Goal: Task Accomplishment & Management: Use online tool/utility

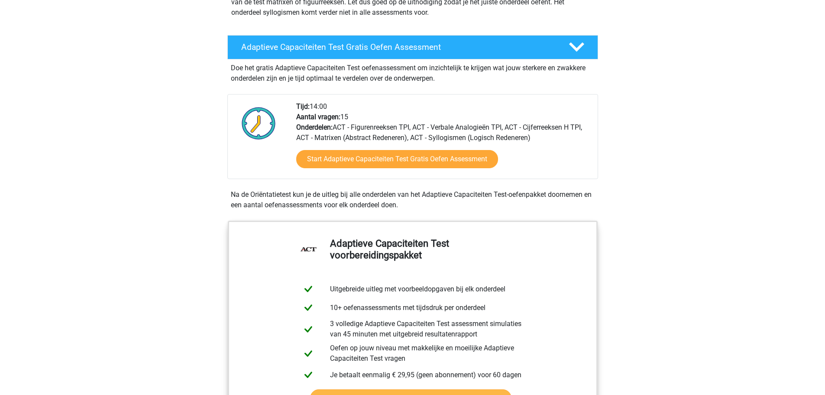
scroll to position [87, 0]
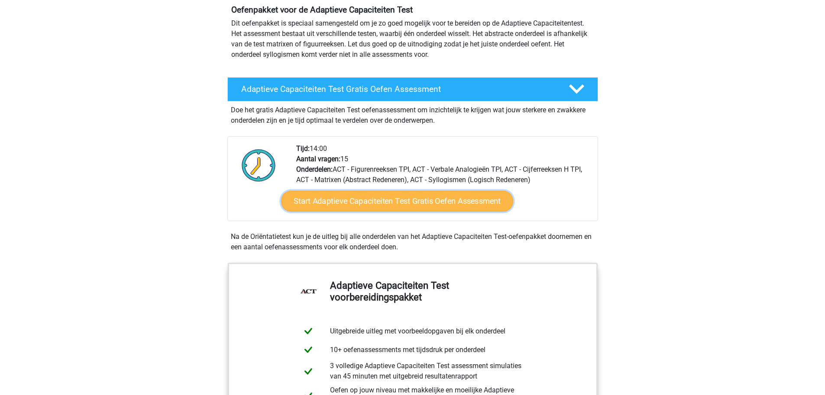
click at [367, 203] on link "Start Adaptieve Capaciteiten Test Gratis Oefen Assessment" at bounding box center [397, 201] width 232 height 21
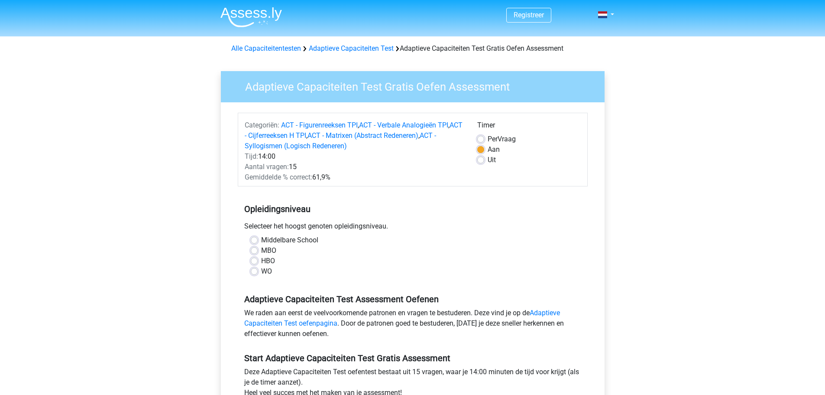
click at [302, 242] on label "Middelbare School" at bounding box center [289, 240] width 57 height 10
click at [258, 242] on input "Middelbare School" at bounding box center [254, 239] width 7 height 9
radio input "true"
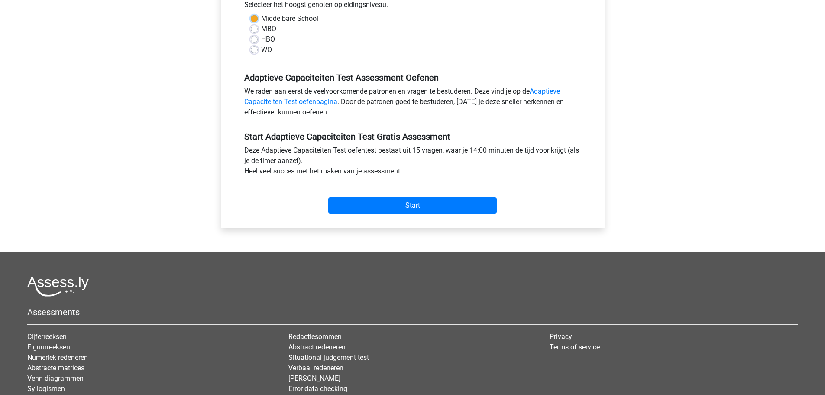
scroll to position [260, 0]
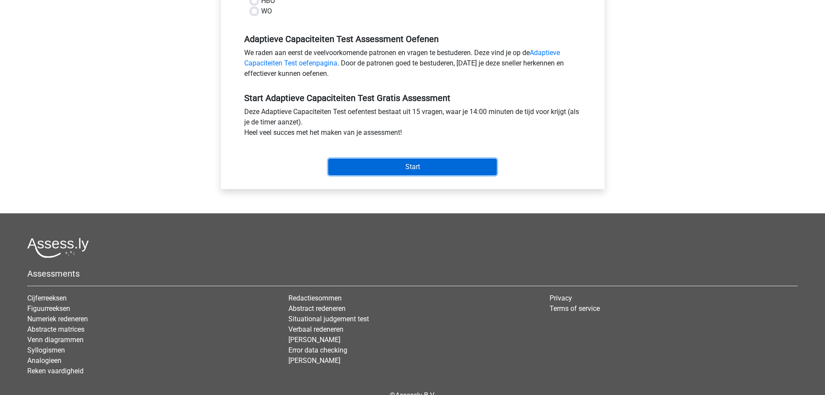
click at [413, 164] on input "Start" at bounding box center [412, 167] width 169 height 16
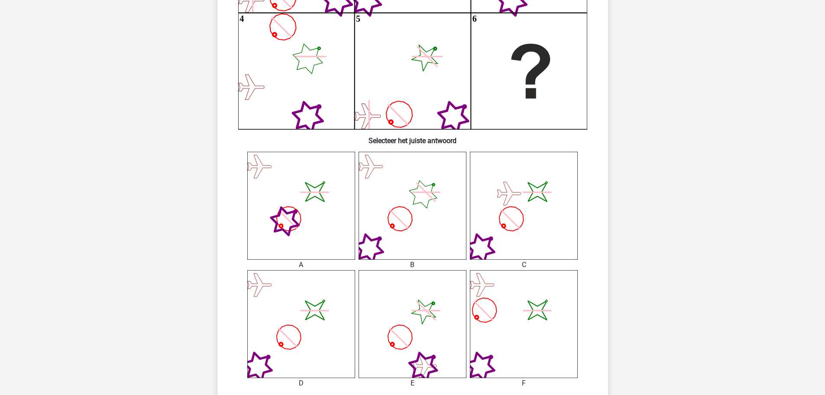
scroll to position [214, 0]
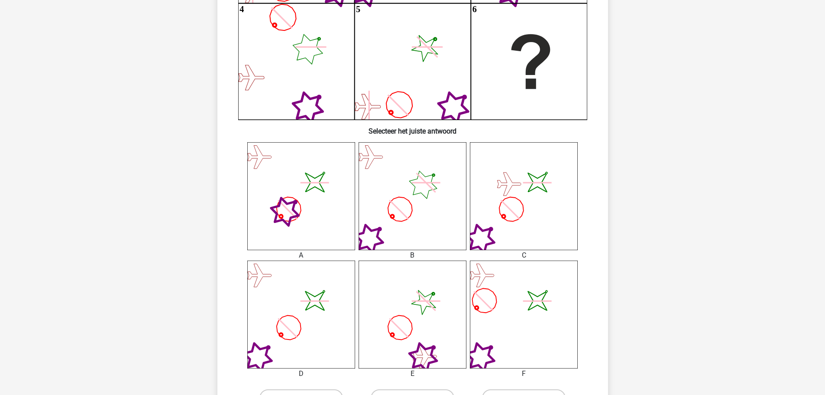
click at [513, 218] on icon "image/svg+xml" at bounding box center [524, 196] width 108 height 108
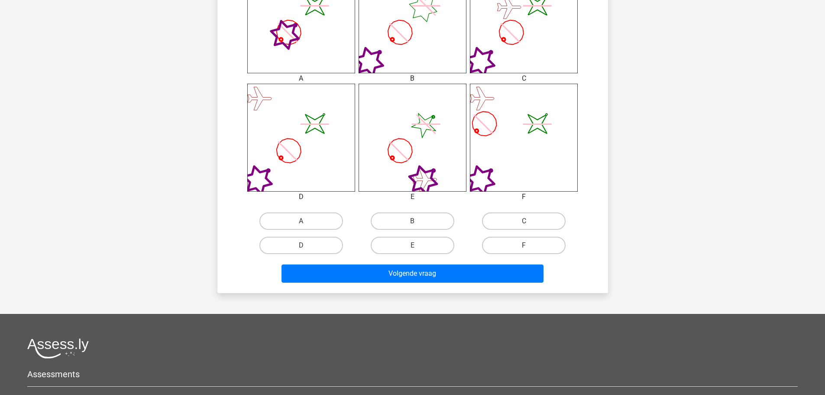
scroll to position [395, 0]
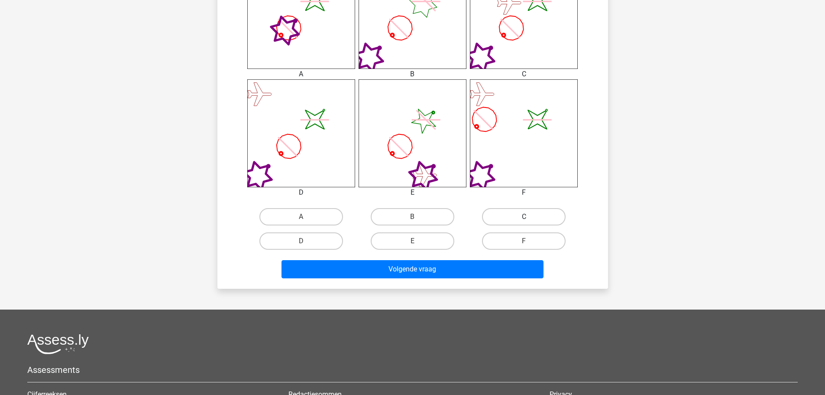
click at [534, 216] on label "C" at bounding box center [524, 216] width 84 height 17
click at [530, 217] on input "C" at bounding box center [527, 220] width 6 height 6
radio input "true"
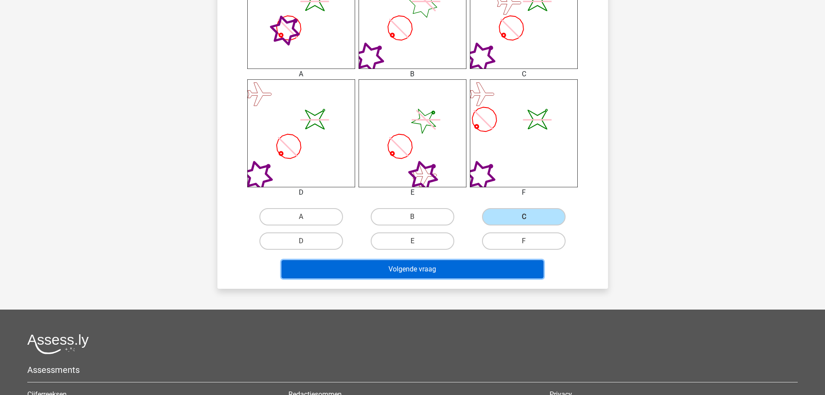
click at [469, 272] on button "Volgende vraag" at bounding box center [413, 269] width 262 height 18
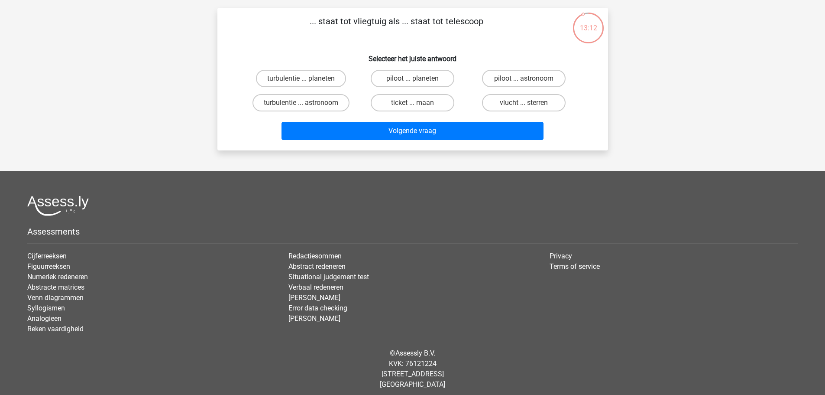
scroll to position [58, 0]
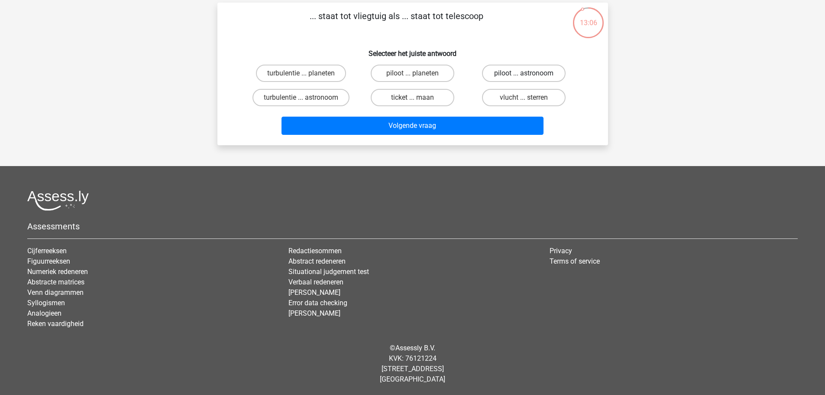
click at [537, 71] on label "piloot ... astronoom" at bounding box center [524, 73] width 84 height 17
click at [530, 73] on input "piloot ... astronoom" at bounding box center [527, 76] width 6 height 6
radio input "true"
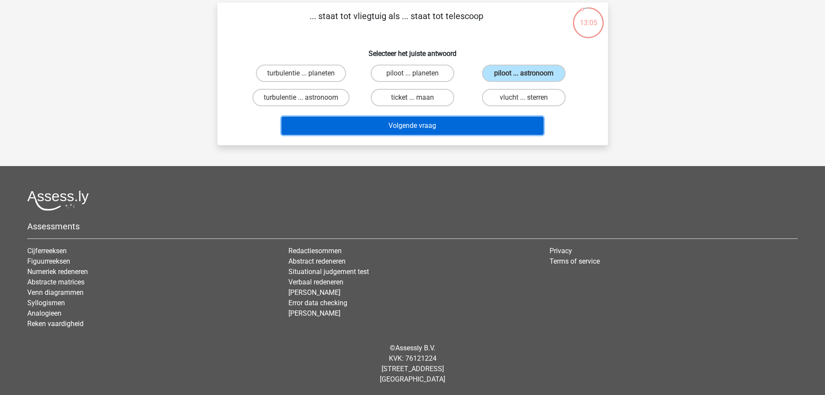
click at [462, 124] on button "Volgende vraag" at bounding box center [413, 126] width 262 height 18
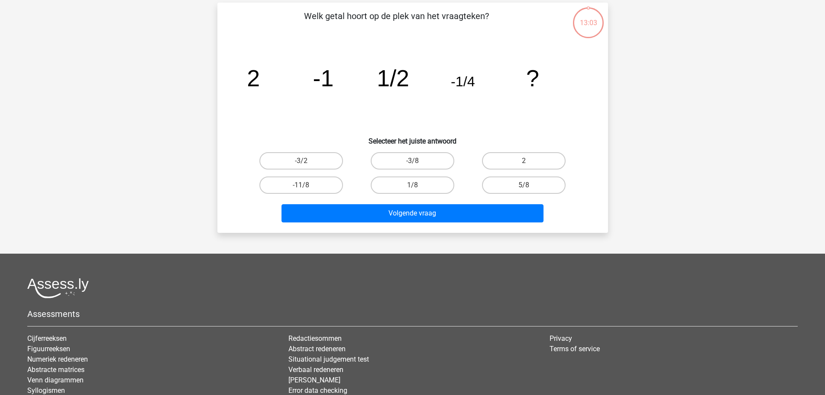
scroll to position [43, 0]
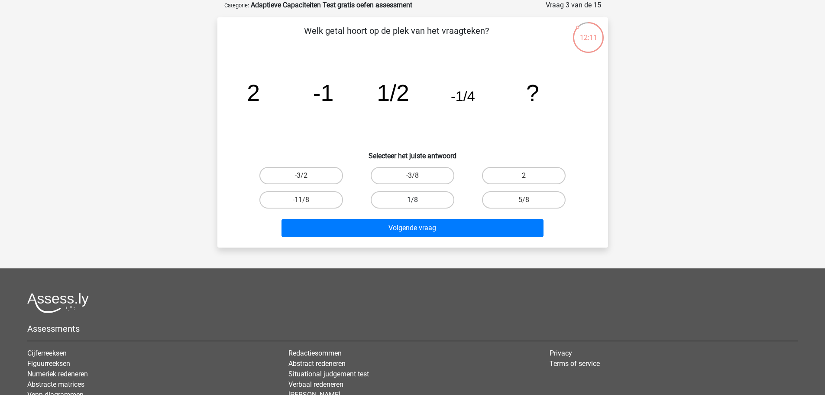
click at [421, 197] on label "1/8" at bounding box center [413, 199] width 84 height 17
click at [418, 200] on input "1/8" at bounding box center [415, 203] width 6 height 6
radio input "true"
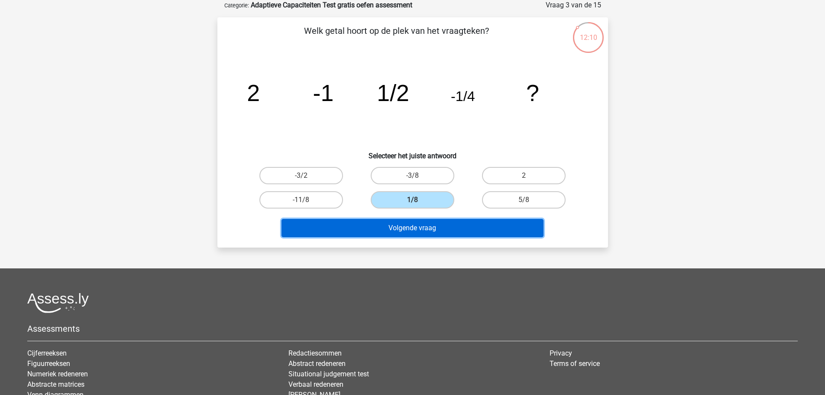
click at [425, 228] on button "Volgende vraag" at bounding box center [413, 228] width 262 height 18
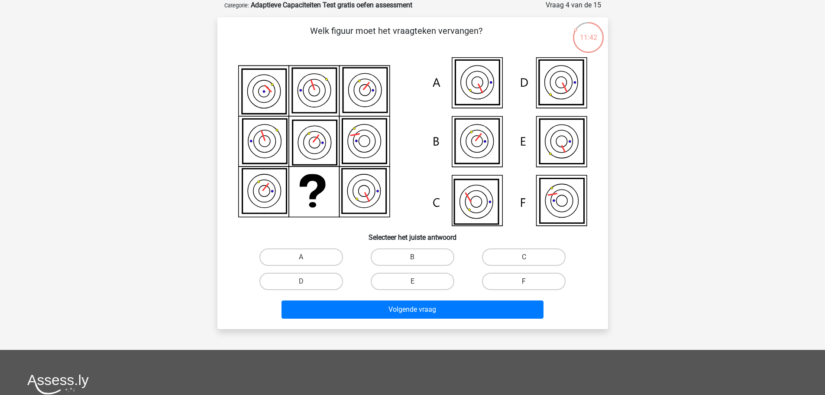
click at [508, 278] on label "F" at bounding box center [524, 281] width 84 height 17
click at [524, 281] on input "F" at bounding box center [527, 284] width 6 height 6
radio input "true"
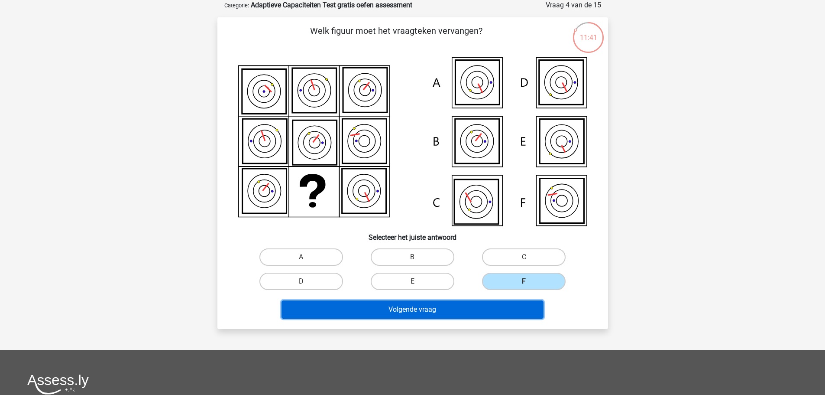
click at [471, 314] on button "Volgende vraag" at bounding box center [413, 309] width 262 height 18
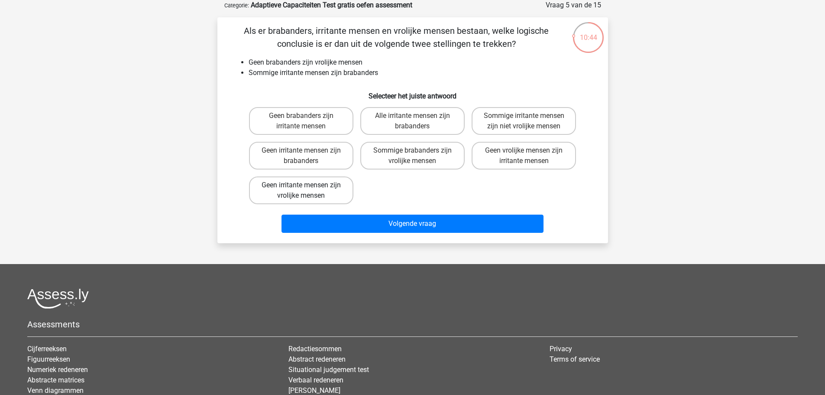
click at [323, 191] on label "Geen irritante mensen zijn vrolijke mensen" at bounding box center [301, 190] width 104 height 28
click at [307, 191] on input "Geen irritante mensen zijn vrolijke mensen" at bounding box center [304, 188] width 6 height 6
radio input "true"
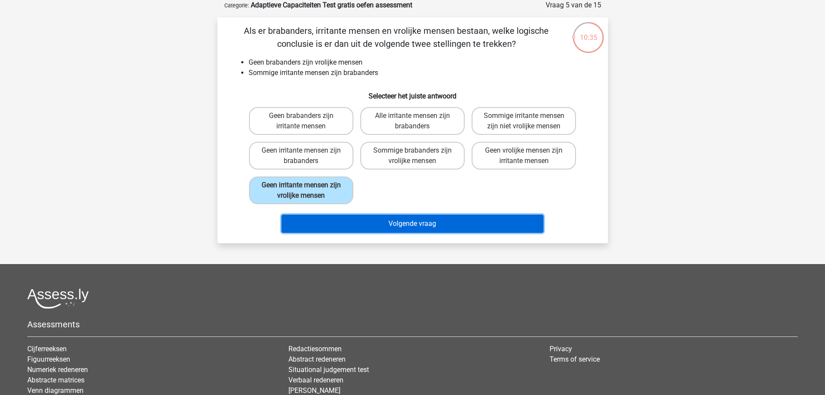
click at [396, 220] on button "Volgende vraag" at bounding box center [413, 223] width 262 height 18
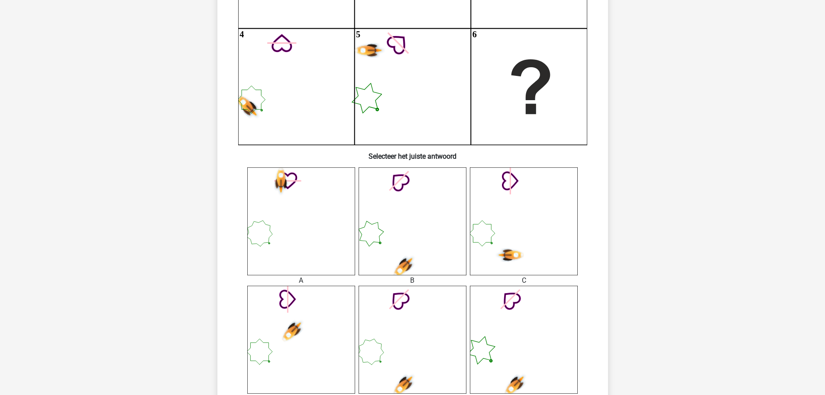
scroll to position [303, 0]
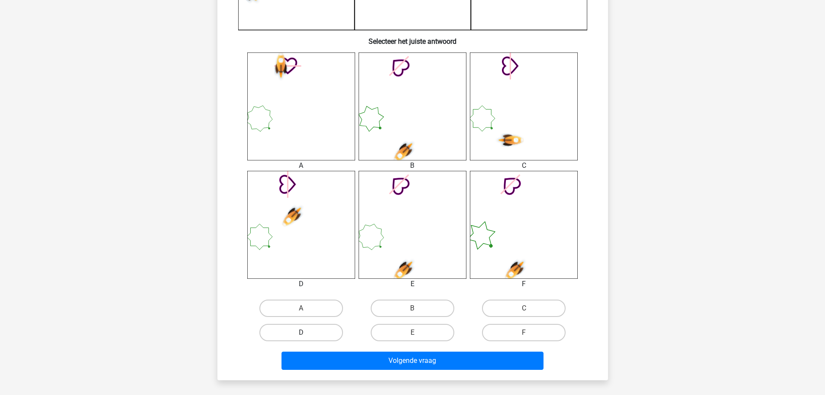
click at [297, 331] on label "D" at bounding box center [302, 332] width 84 height 17
click at [301, 332] on input "D" at bounding box center [304, 335] width 6 height 6
radio input "true"
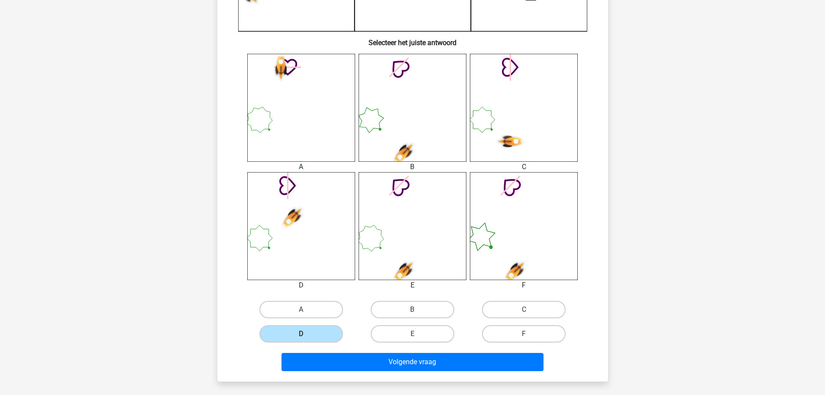
scroll to position [259, 0]
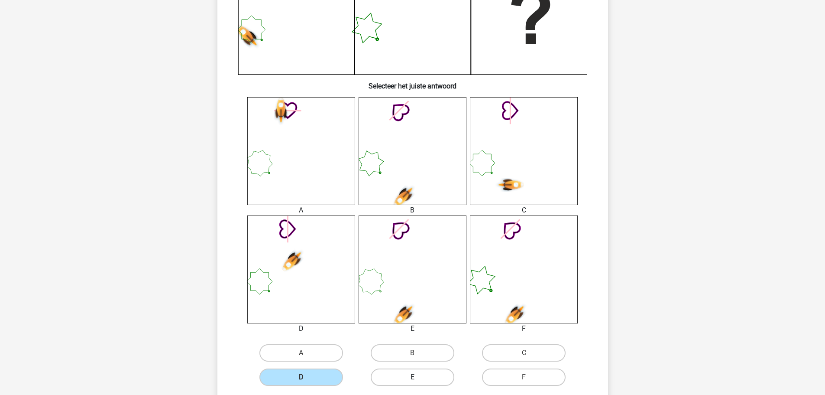
drag, startPoint x: 415, startPoint y: 376, endPoint x: 426, endPoint y: 380, distance: 11.7
click at [415, 377] on label "E" at bounding box center [413, 376] width 84 height 17
click at [415, 377] on input "E" at bounding box center [415, 380] width 6 height 6
radio input "true"
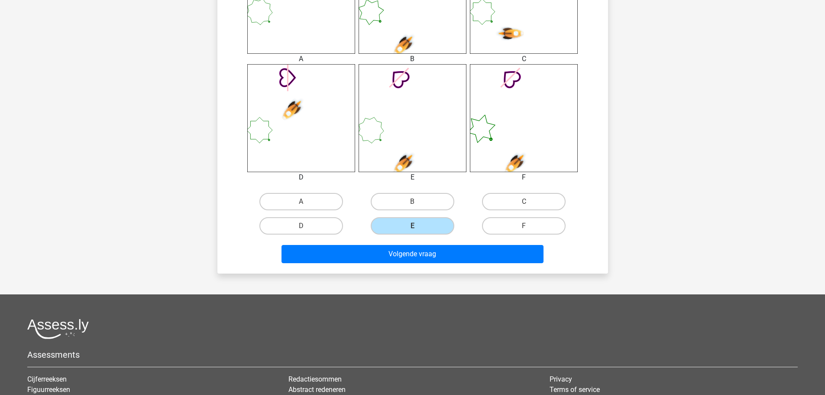
scroll to position [416, 0]
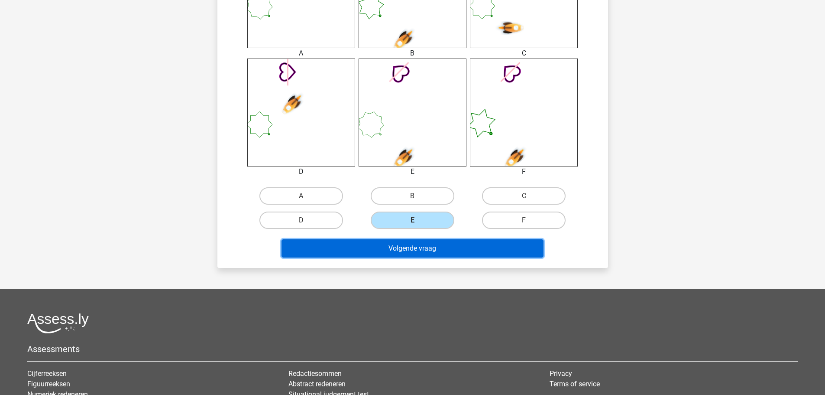
click at [368, 250] on button "Volgende vraag" at bounding box center [413, 248] width 262 height 18
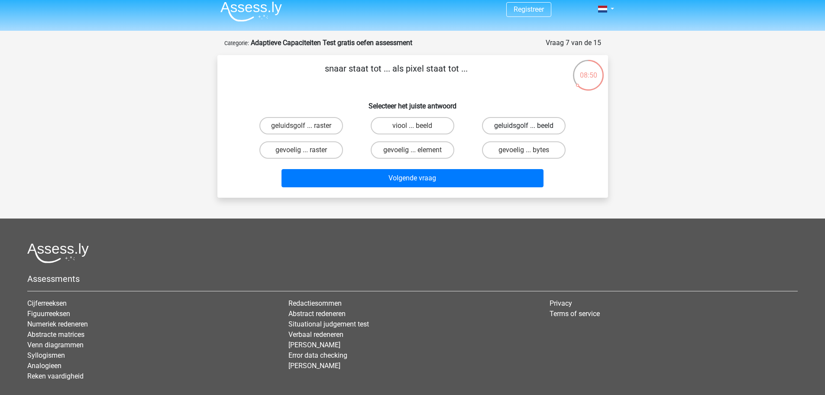
scroll to position [0, 0]
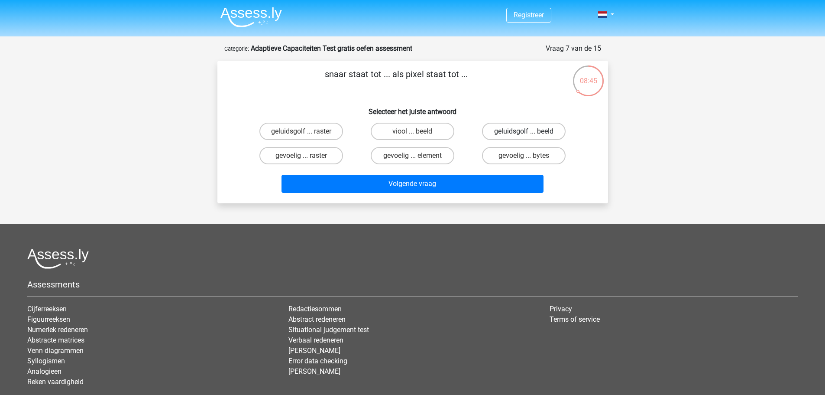
click at [541, 129] on label "geluidsgolf ... beeld" at bounding box center [524, 131] width 84 height 17
click at [530, 131] on input "geluidsgolf ... beeld" at bounding box center [527, 134] width 6 height 6
radio input "true"
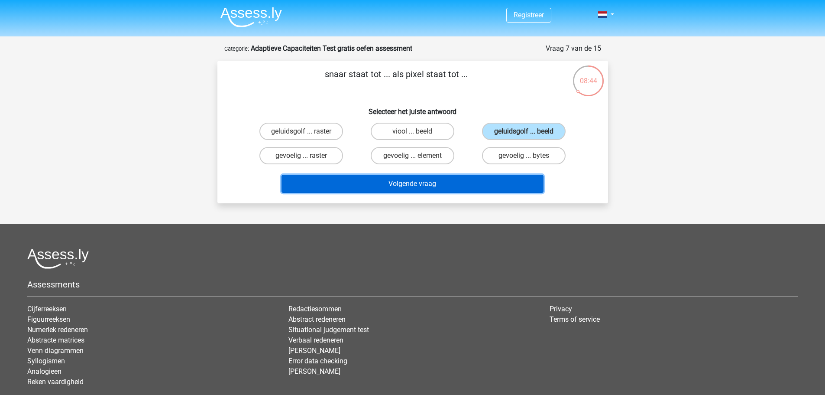
click at [481, 184] on button "Volgende vraag" at bounding box center [413, 184] width 262 height 18
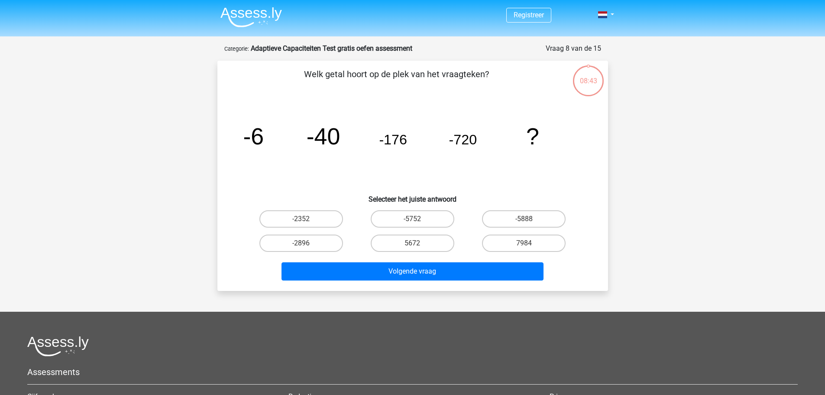
scroll to position [43, 0]
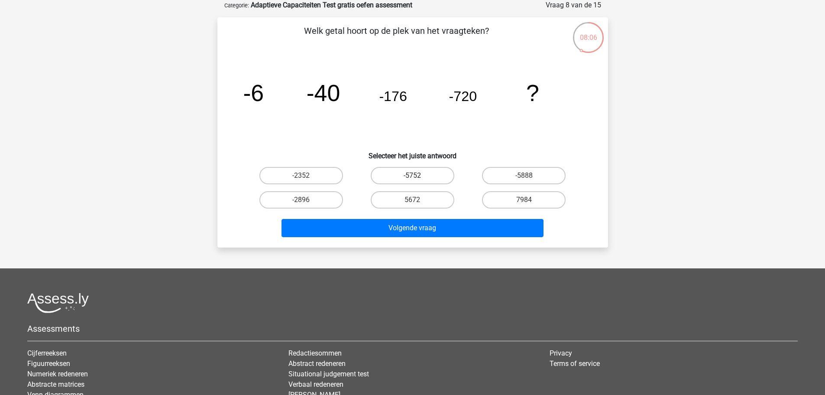
click at [404, 176] on label "-5752" at bounding box center [413, 175] width 84 height 17
click at [412, 176] on input "-5752" at bounding box center [415, 178] width 6 height 6
radio input "true"
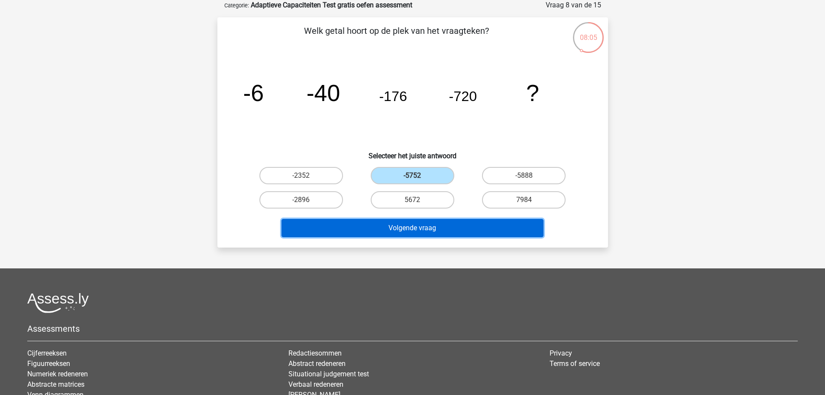
click at [464, 227] on button "Volgende vraag" at bounding box center [413, 228] width 262 height 18
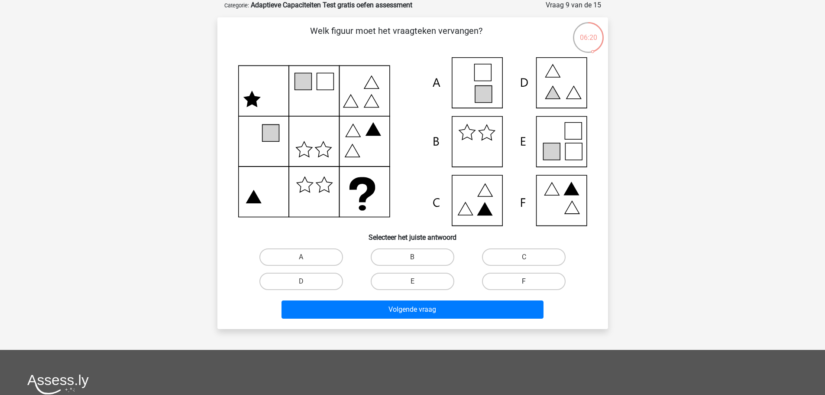
click at [519, 280] on label "F" at bounding box center [524, 281] width 84 height 17
click at [524, 281] on input "F" at bounding box center [527, 284] width 6 height 6
radio input "true"
click at [556, 150] on icon at bounding box center [551, 151] width 17 height 17
click at [407, 282] on label "E" at bounding box center [413, 281] width 84 height 17
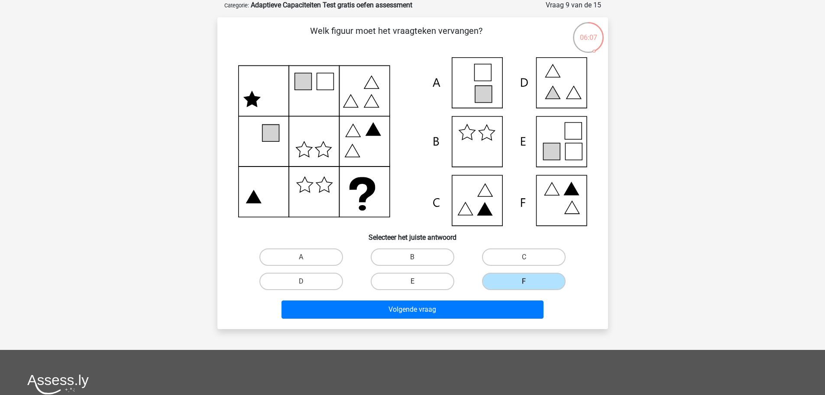
click at [412, 282] on input "E" at bounding box center [415, 284] width 6 height 6
radio input "true"
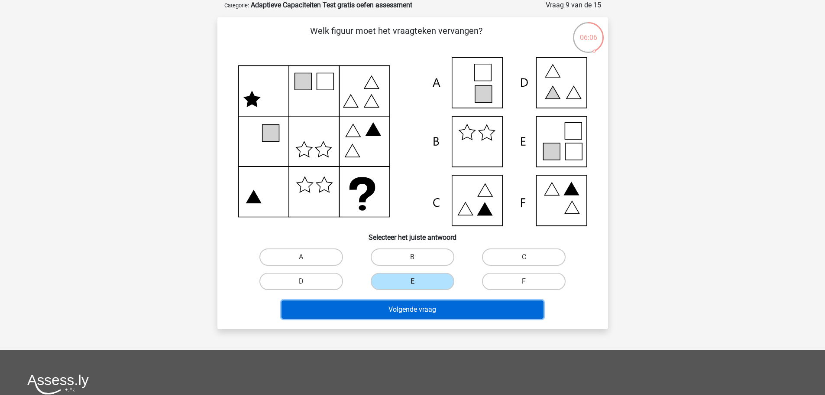
click at [459, 309] on button "Volgende vraag" at bounding box center [413, 309] width 262 height 18
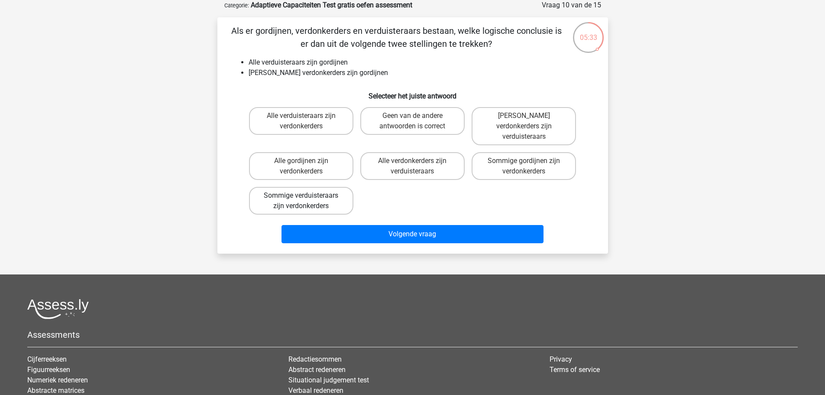
click at [333, 193] on label "Sommige verduisteraars zijn verdonkerders" at bounding box center [301, 201] width 104 height 28
click at [307, 195] on input "Sommige verduisteraars zijn verdonkerders" at bounding box center [304, 198] width 6 height 6
radio input "true"
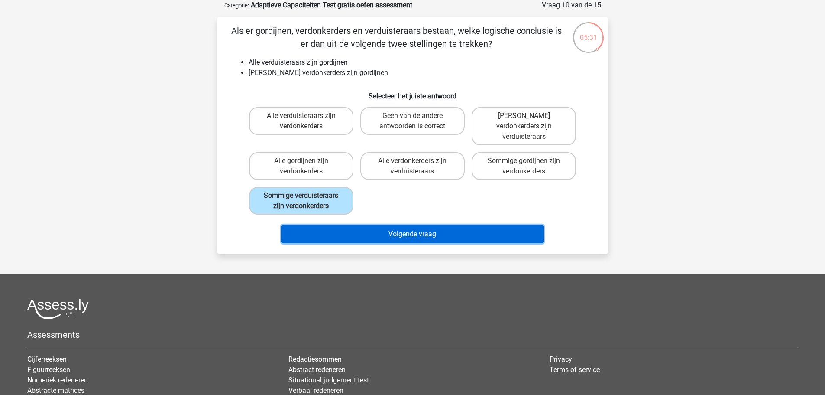
click at [415, 225] on button "Volgende vraag" at bounding box center [413, 234] width 262 height 18
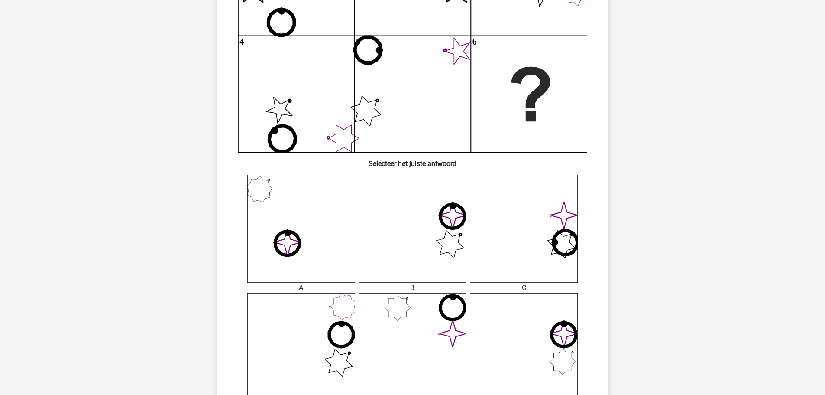
scroll to position [192, 0]
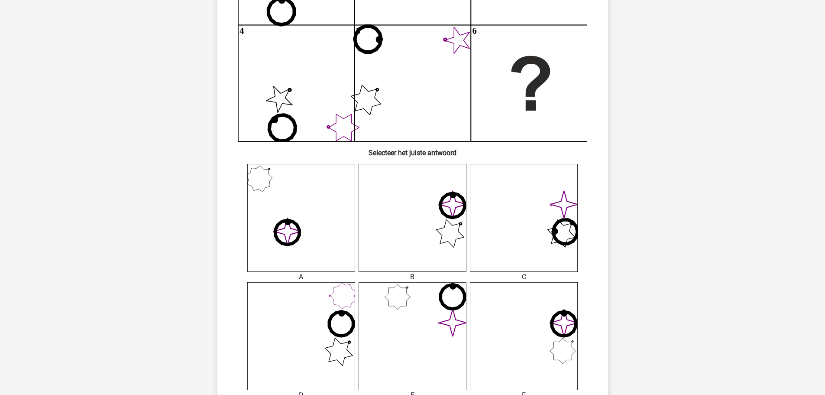
click at [566, 324] on icon at bounding box center [565, 322] width 26 height 26
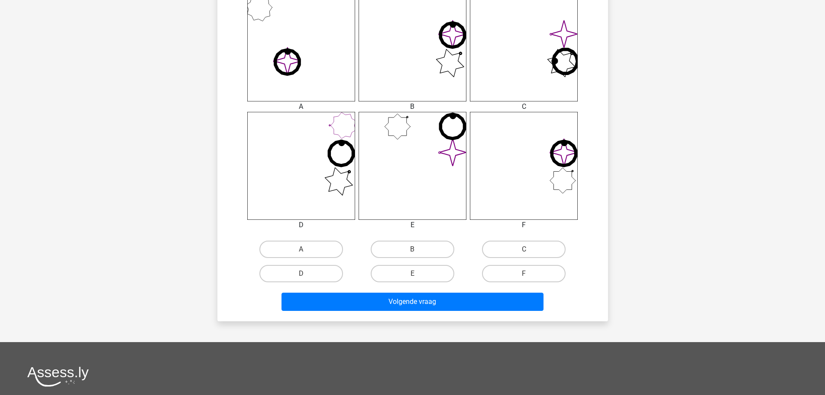
scroll to position [373, 0]
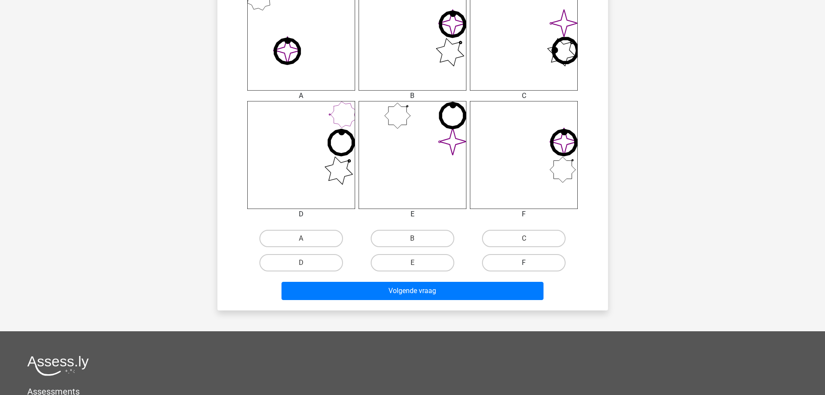
click at [521, 265] on label "F" at bounding box center [524, 262] width 84 height 17
click at [524, 265] on input "F" at bounding box center [527, 266] width 6 height 6
radio input "true"
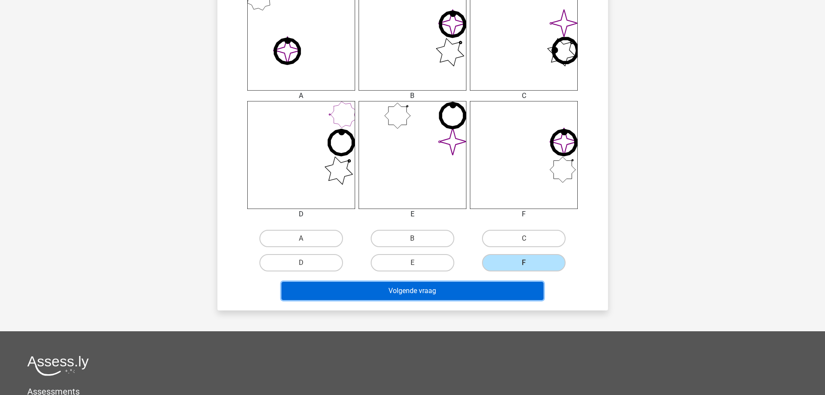
click at [481, 282] on button "Volgende vraag" at bounding box center [413, 291] width 262 height 18
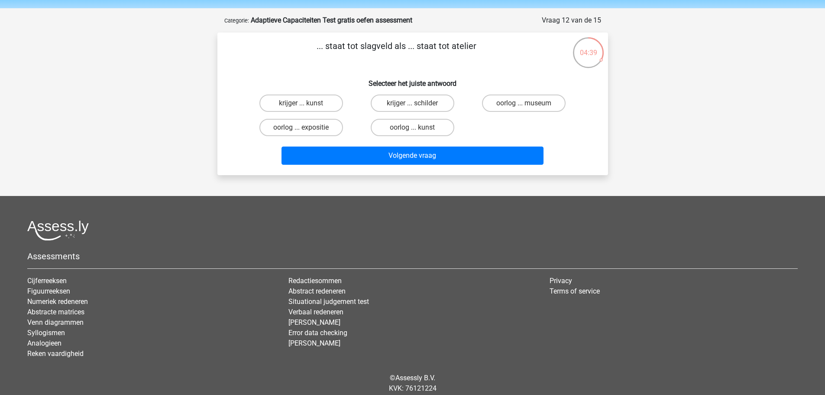
scroll to position [43, 0]
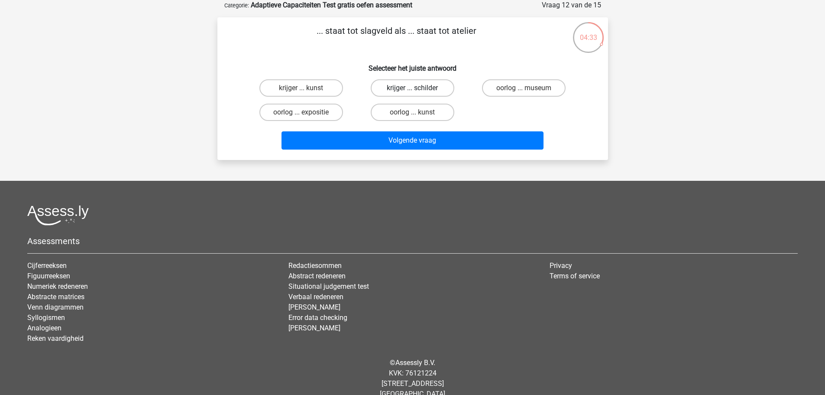
click at [439, 90] on label "krijger ... schilder" at bounding box center [413, 87] width 84 height 17
click at [418, 90] on input "krijger ... schilder" at bounding box center [415, 91] width 6 height 6
radio input "true"
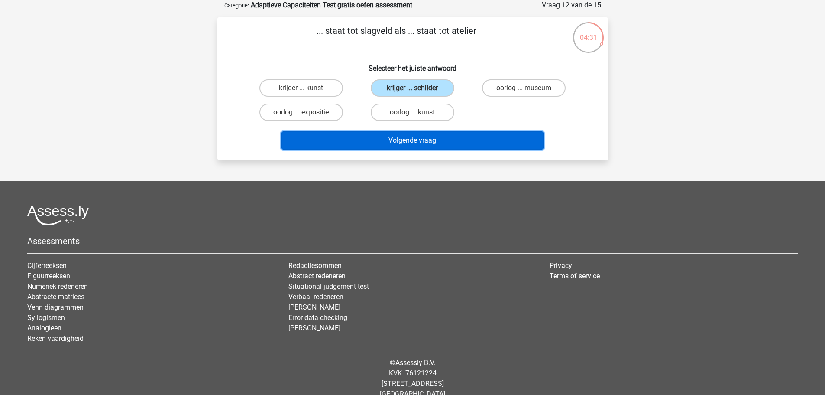
click at [478, 138] on button "Volgende vraag" at bounding box center [413, 140] width 262 height 18
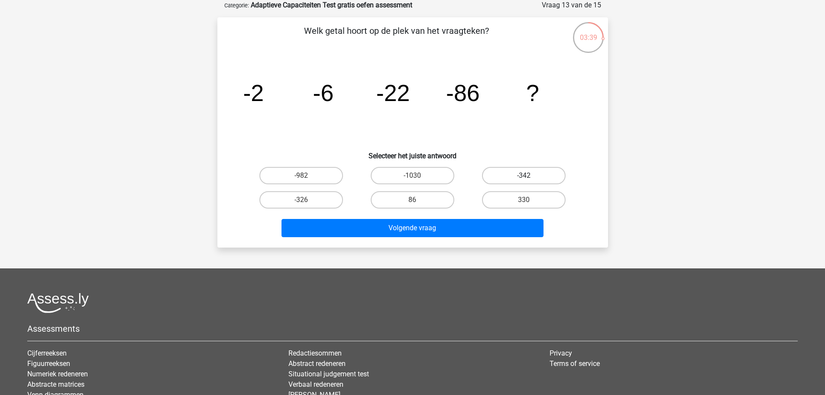
click at [525, 169] on label "-342" at bounding box center [524, 175] width 84 height 17
click at [525, 175] on input "-342" at bounding box center [527, 178] width 6 height 6
radio input "true"
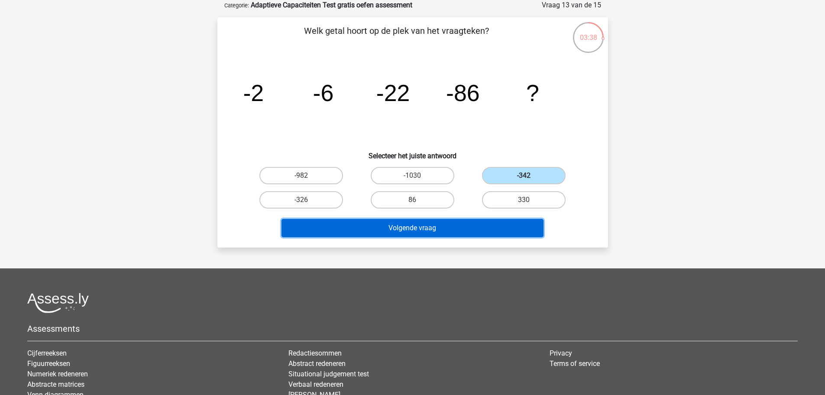
click at [475, 224] on button "Volgende vraag" at bounding box center [413, 228] width 262 height 18
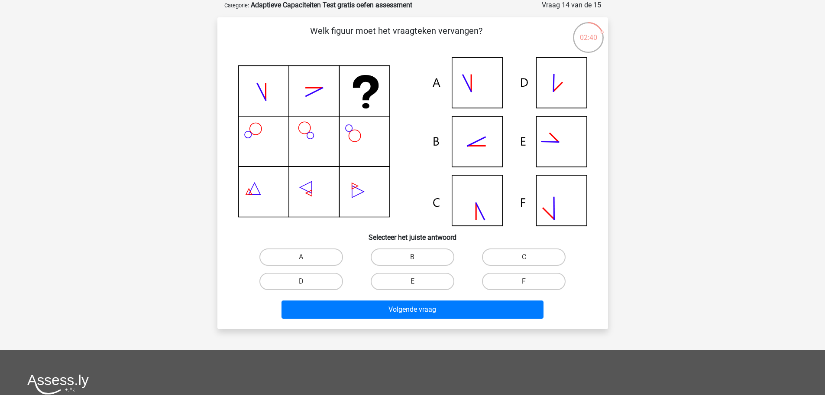
click at [524, 259] on input "C" at bounding box center [527, 260] width 6 height 6
radio input "true"
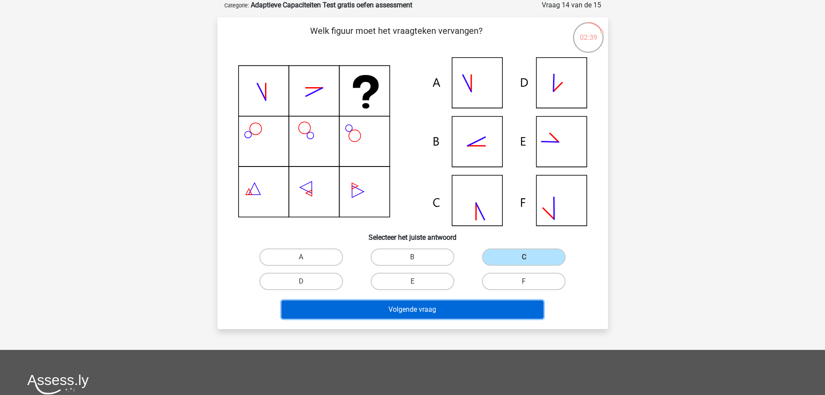
click at [499, 310] on button "Volgende vraag" at bounding box center [413, 309] width 262 height 18
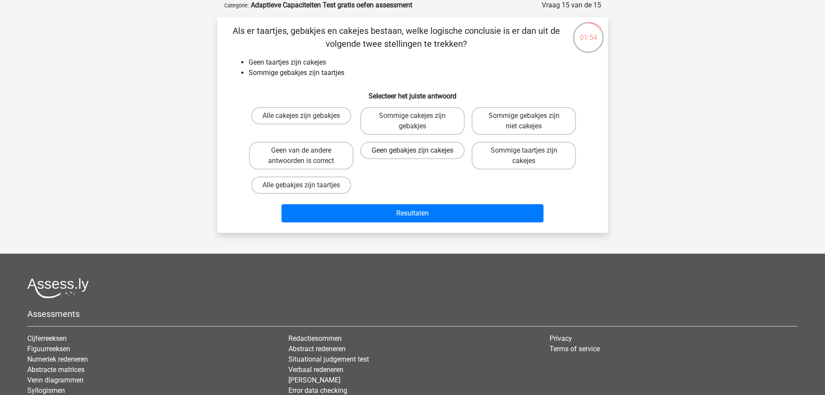
click at [434, 156] on label "Geen gebakjes zijn cakejes" at bounding box center [412, 150] width 104 height 17
click at [418, 156] on input "Geen gebakjes zijn cakejes" at bounding box center [415, 153] width 6 height 6
radio input "true"
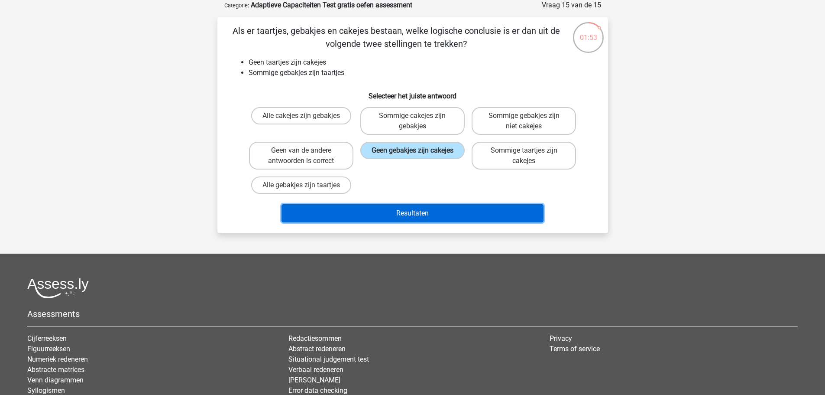
click at [436, 211] on button "Resultaten" at bounding box center [413, 213] width 262 height 18
